Goal: Task Accomplishment & Management: Manage account settings

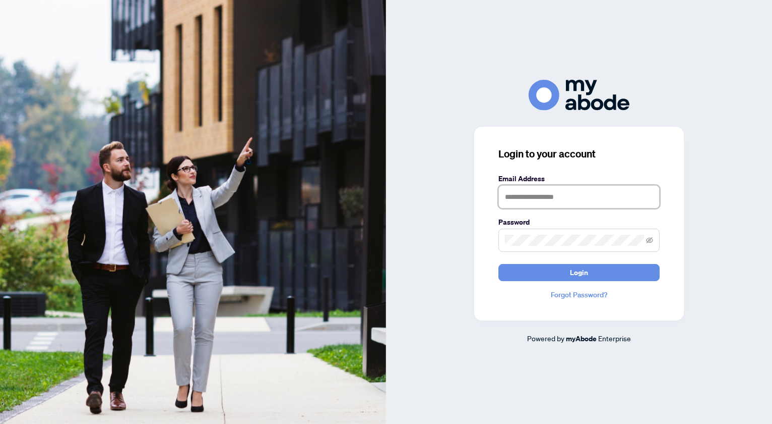
click at [516, 200] on input "text" at bounding box center [579, 196] width 161 height 23
click at [592, 224] on label "Password" at bounding box center [579, 221] width 161 height 11
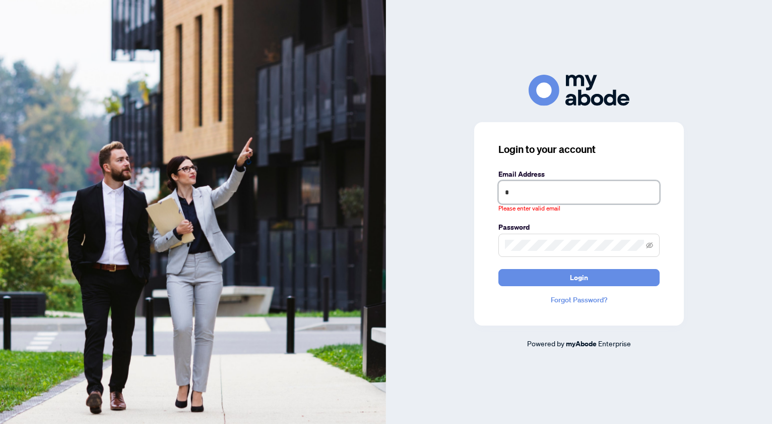
click at [522, 197] on input "*" at bounding box center [579, 191] width 161 height 23
type input "**********"
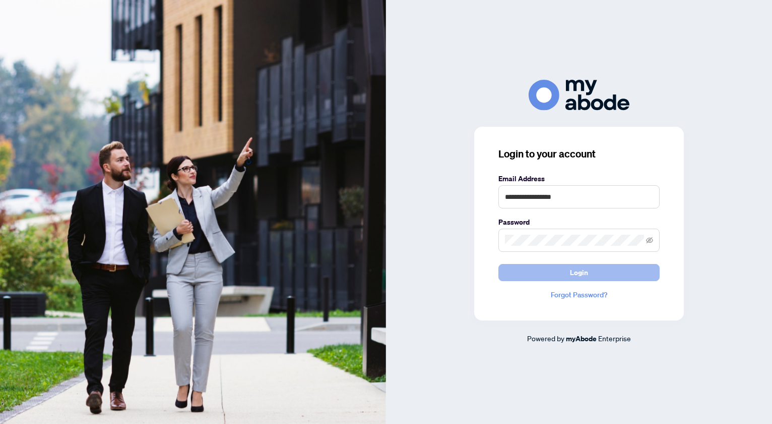
click at [586, 275] on span "Login" at bounding box center [579, 272] width 18 height 16
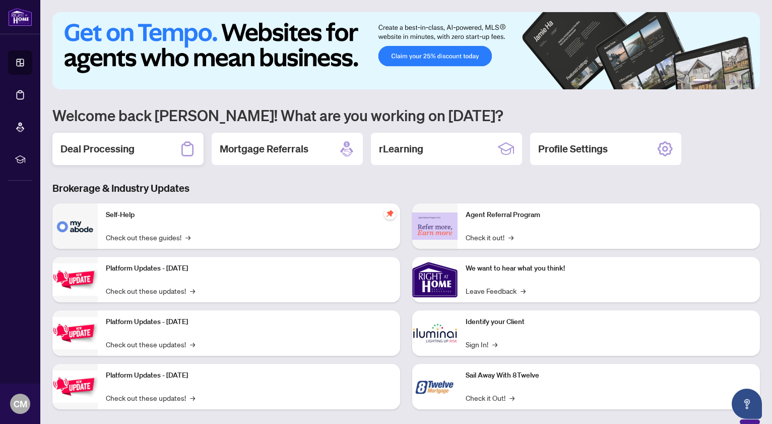
click at [136, 147] on div "Deal Processing" at bounding box center [127, 149] width 151 height 32
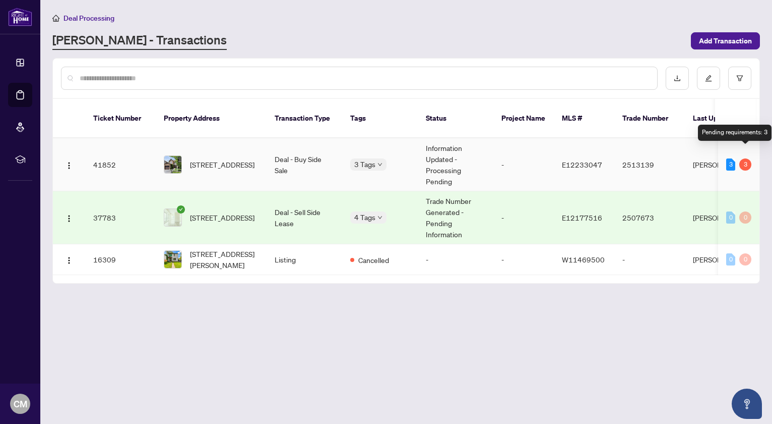
click at [747, 158] on div "3" at bounding box center [746, 164] width 12 height 12
click at [197, 159] on span "[STREET_ADDRESS]" at bounding box center [222, 164] width 65 height 11
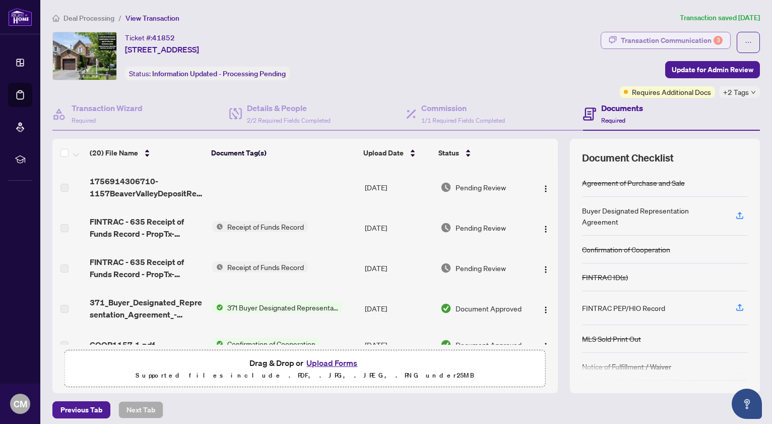
click at [676, 37] on div "Transaction Communication 3" at bounding box center [672, 40] width 102 height 16
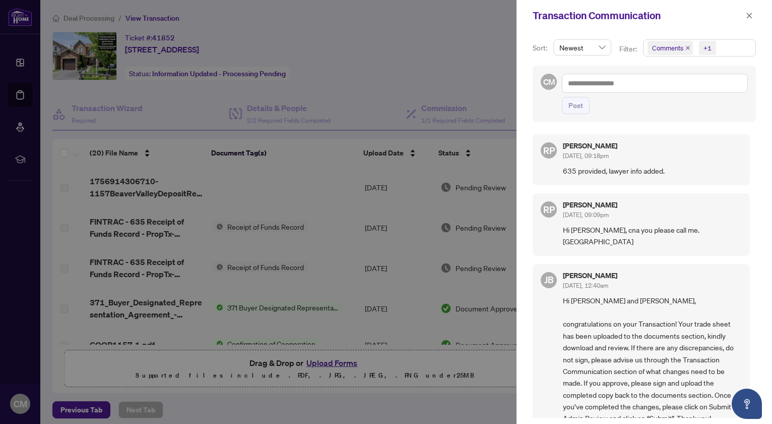
scroll to position [2, 0]
click at [752, 18] on icon "close" at bounding box center [750, 16] width 6 height 6
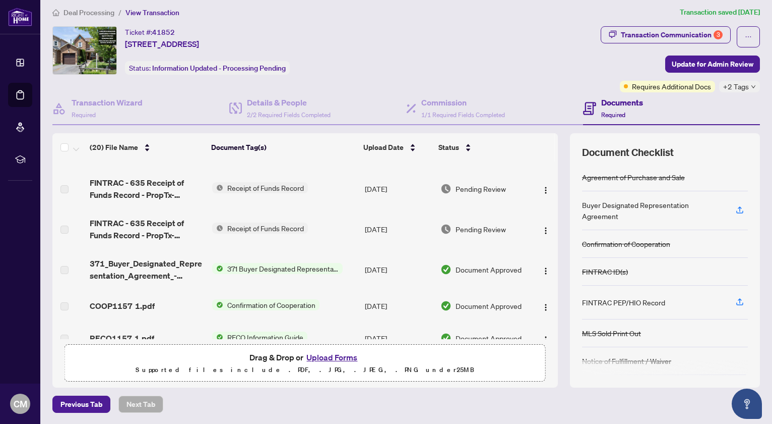
scroll to position [0, 0]
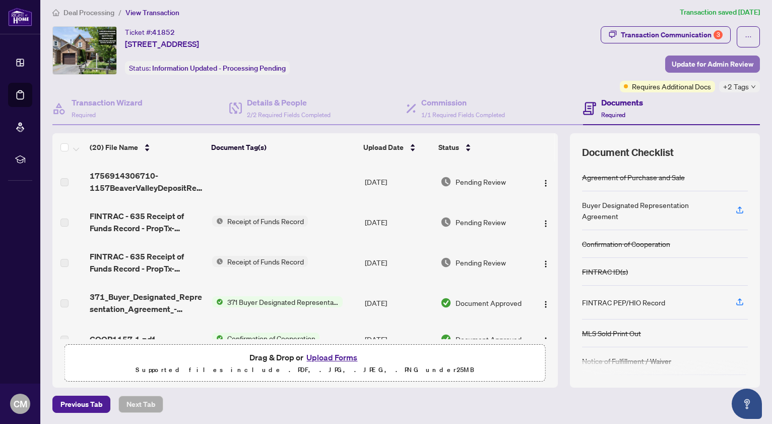
click at [715, 63] on span "Update for Admin Review" at bounding box center [713, 64] width 82 height 16
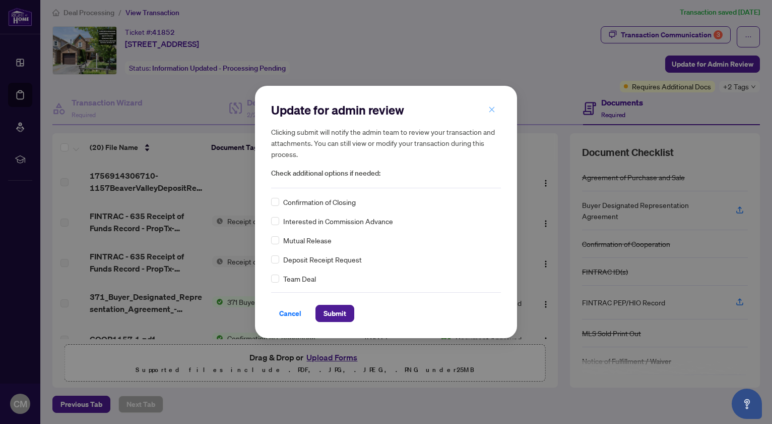
click at [493, 109] on icon "close" at bounding box center [493, 110] width 6 height 6
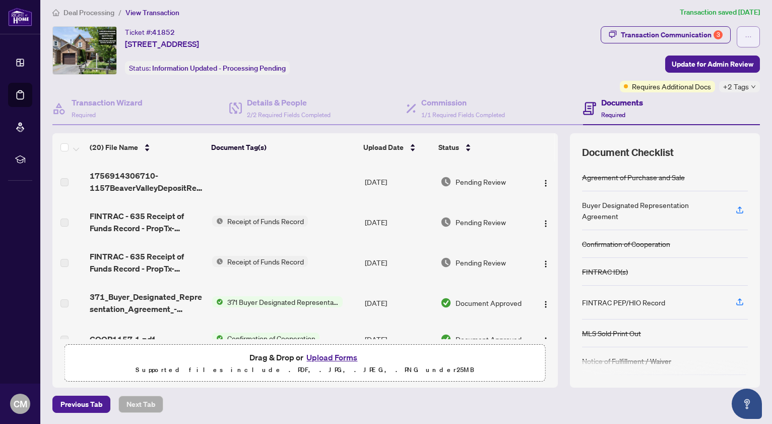
click at [751, 35] on icon "ellipsis" at bounding box center [748, 36] width 7 height 7
click at [752, 35] on button "button" at bounding box center [748, 36] width 23 height 21
click at [752, 33] on button "button" at bounding box center [748, 36] width 23 height 21
click at [724, 76] on span "Document Archive" at bounding box center [713, 75] width 77 height 11
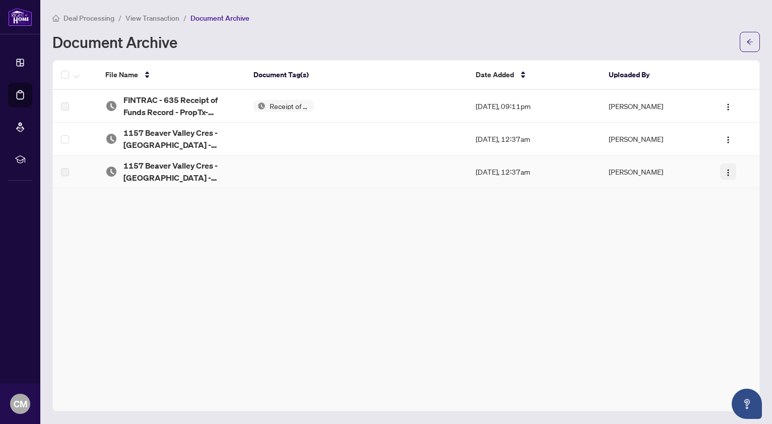
click at [729, 172] on img "button" at bounding box center [729, 172] width 8 height 8
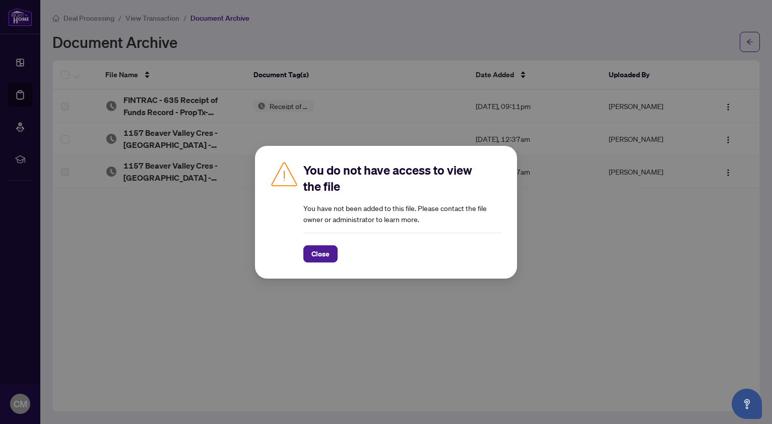
click at [598, 259] on div "You do not have access to view the file You have not been added to this file. P…" at bounding box center [386, 212] width 772 height 424
click at [318, 254] on span "Close" at bounding box center [321, 254] width 18 height 16
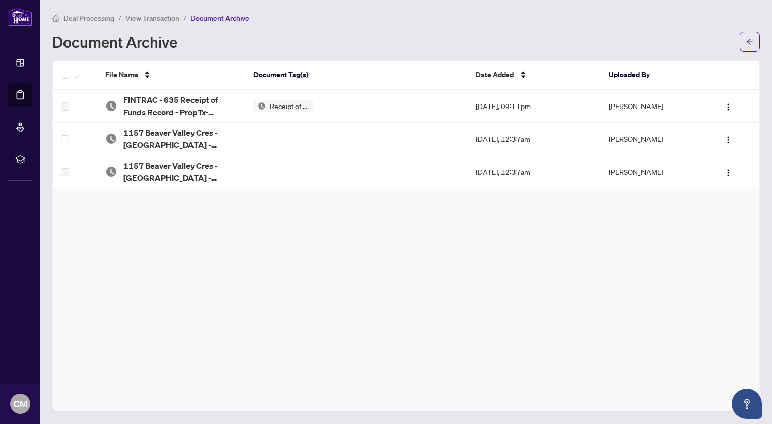
click at [318, 254] on div "File Name Document Tag(s) Date Added Uploaded By FINTRAC - 635 Receipt of Funds…" at bounding box center [406, 235] width 708 height 351
click at [753, 41] on icon "arrow-left" at bounding box center [750, 42] width 6 height 6
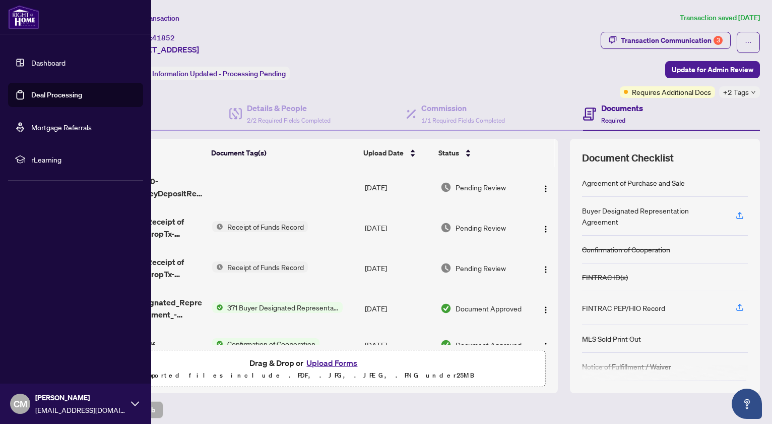
click at [62, 95] on link "Deal Processing" at bounding box center [56, 94] width 51 height 9
